Goal: Task Accomplishment & Management: Manage account settings

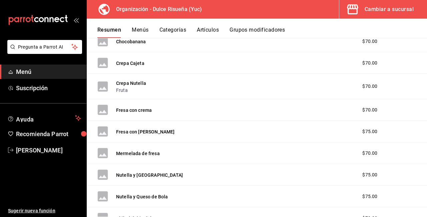
scroll to position [108, 0]
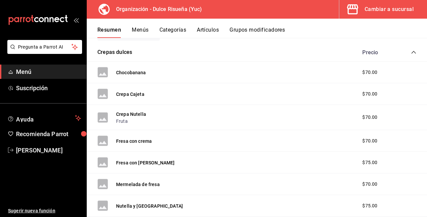
click at [251, 114] on div "Crepa Nutella Fruta $70.00" at bounding box center [257, 117] width 340 height 25
click at [135, 113] on button "Crepa Nutella" at bounding box center [131, 114] width 30 height 7
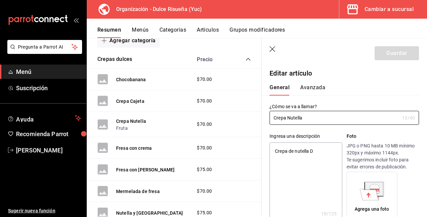
type textarea "x"
type input "$70.00"
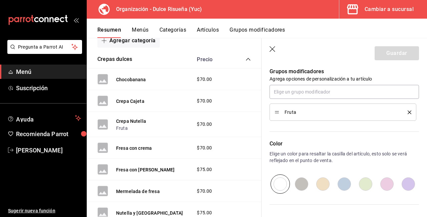
scroll to position [302, 0]
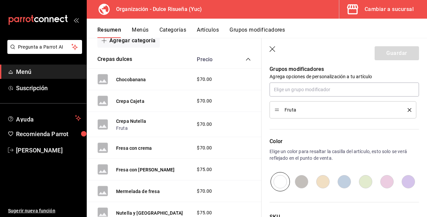
click at [316, 111] on span "Fruta" at bounding box center [340, 110] width 113 height 5
click at [288, 111] on span "Fruta" at bounding box center [340, 110] width 113 height 5
type textarea "x"
click at [325, 121] on div "Color Elige un color para resaltar la casilla del artículo, esto solo se verá r…" at bounding box center [339, 155] width 157 height 73
click at [301, 110] on span "Fruta" at bounding box center [340, 110] width 113 height 5
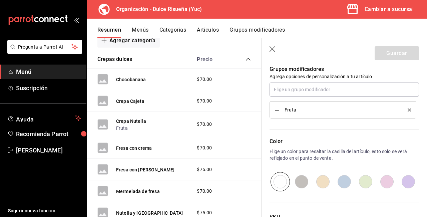
click at [298, 110] on span "Fruta" at bounding box center [340, 110] width 113 height 5
click at [304, 80] on div "Grupos modificadores Agrega opciones de personalización a tu artículo Fruta" at bounding box center [339, 87] width 157 height 61
click at [316, 141] on p "Color" at bounding box center [343, 142] width 149 height 8
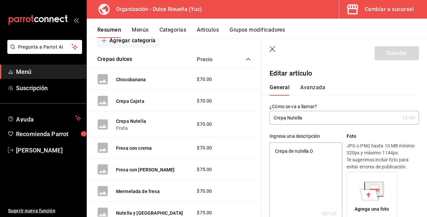
scroll to position [0, 0]
